Goal: Task Accomplishment & Management: Manage account settings

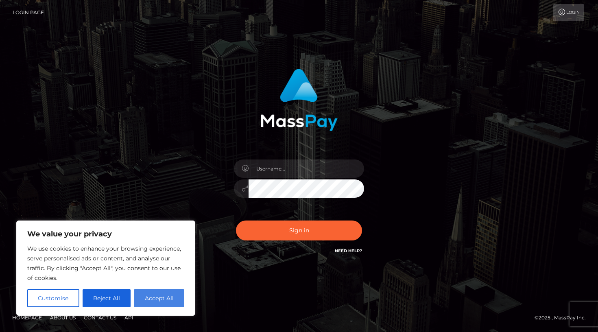
click at [171, 300] on button "Accept All" at bounding box center [159, 298] width 50 height 18
checkbox input "true"
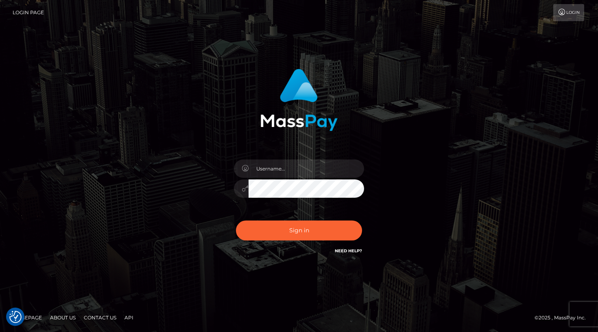
click at [564, 16] on link "Login" at bounding box center [569, 12] width 31 height 17
click at [563, 11] on icon at bounding box center [562, 12] width 9 height 7
